Goal: Task Accomplishment & Management: Manage account settings

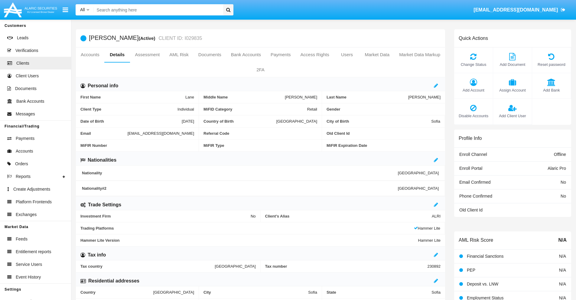
click at [377, 55] on link "Market Data" at bounding box center [377, 54] width 34 height 15
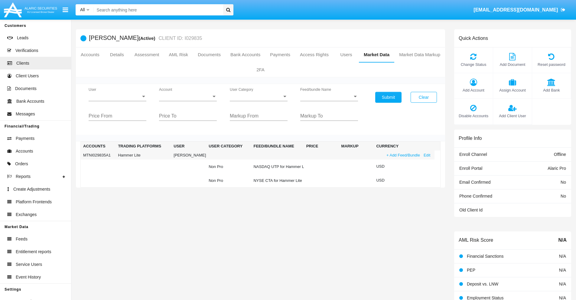
click at [403, 155] on link "+ Add Feed/Bundle" at bounding box center [403, 155] width 37 height 6
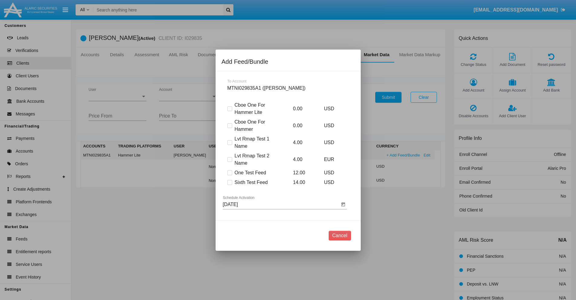
click at [230, 182] on span at bounding box center [229, 182] width 5 height 5
click at [230, 185] on input "Sixth Test Feed" at bounding box center [230, 185] width 0 height 0
checkbox input "true"
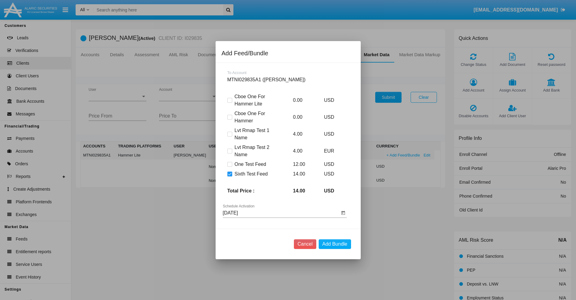
click at [281, 213] on input "08/13/25" at bounding box center [281, 213] width 117 height 5
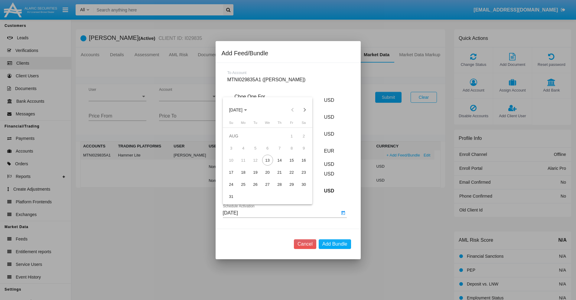
click at [241, 110] on span "AUG 2025" at bounding box center [235, 110] width 13 height 5
click at [299, 165] on div "2027" at bounding box center [299, 165] width 19 height 11
click at [257, 165] on div "OCT" at bounding box center [256, 165] width 19 height 11
click at [292, 160] on div "15" at bounding box center [291, 160] width 11 height 11
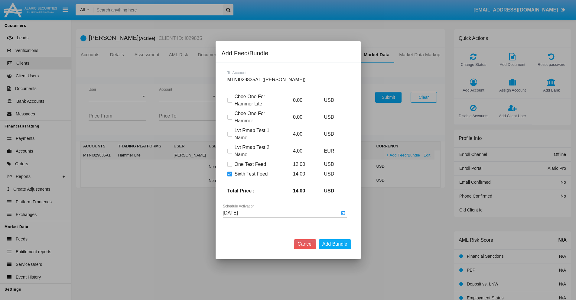
type input "10/15/27"
click at [335, 244] on button "Add Bundle" at bounding box center [335, 245] width 32 height 10
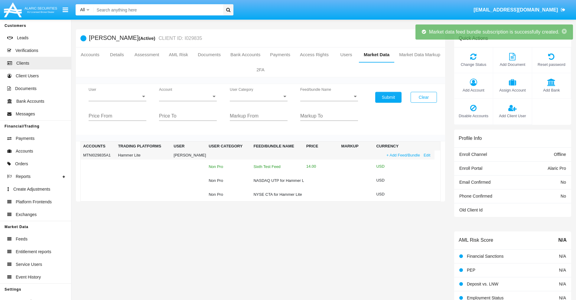
click at [274, 167] on div "Sixth Test Feed" at bounding box center [277, 167] width 48 height 4
